Goal: Check status: Check status

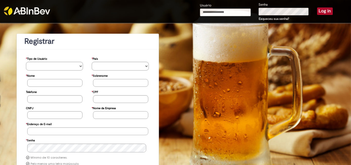
click at [212, 12] on input "Usuário" at bounding box center [225, 12] width 51 height 8
type input "**********"
